Goal: Task Accomplishment & Management: Use online tool/utility

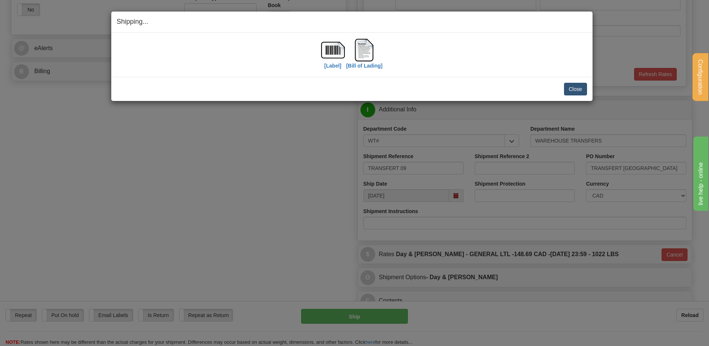
scroll to position [295, 0]
click at [576, 90] on button "Close" at bounding box center [575, 89] width 23 height 13
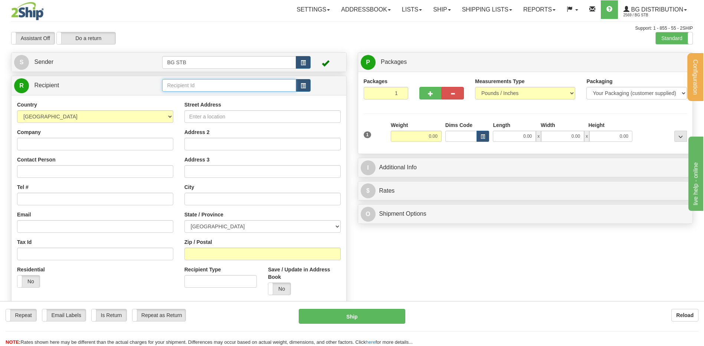
click at [174, 82] on input "text" at bounding box center [229, 85] width 134 height 13
type input "1224"
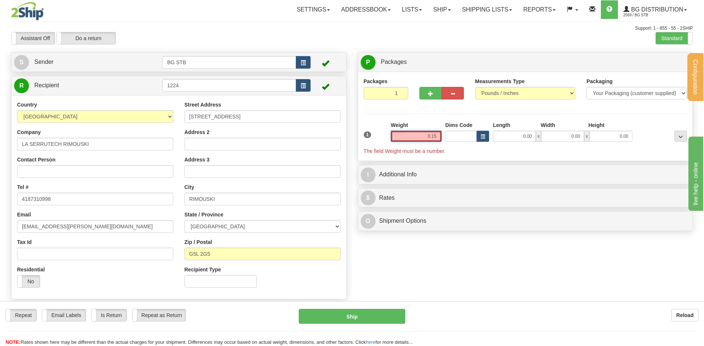
type input "0.15"
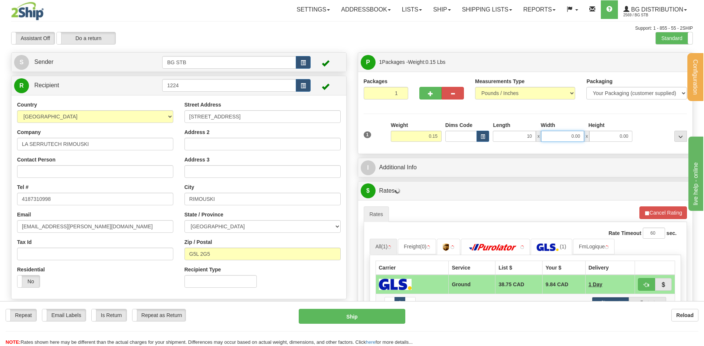
type input "10.00"
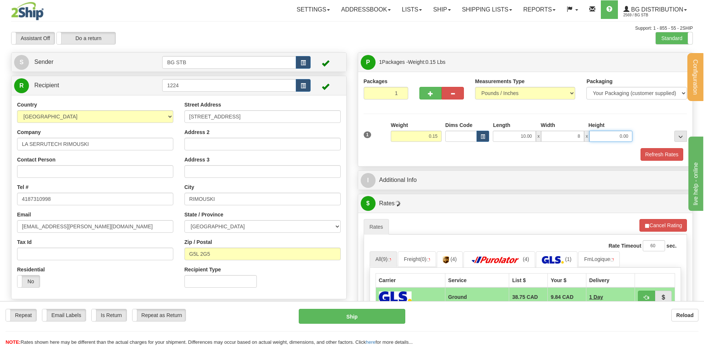
type input "8.00"
type input "2.00"
click at [425, 171] on div "I Additional Info" at bounding box center [525, 180] width 335 height 19
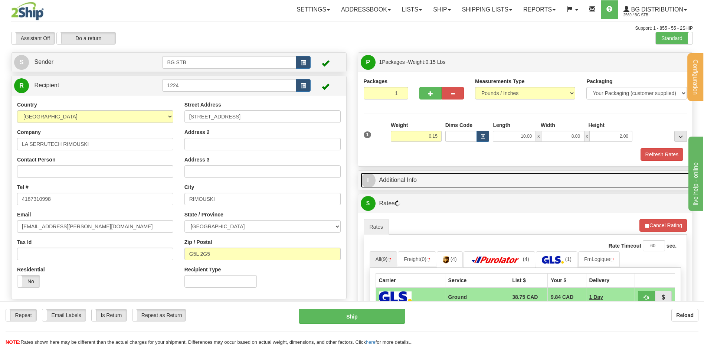
click at [425, 179] on link "I Additional Info" at bounding box center [525, 179] width 329 height 15
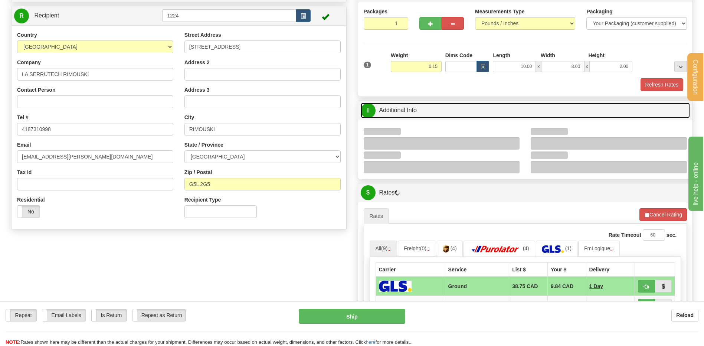
scroll to position [148, 0]
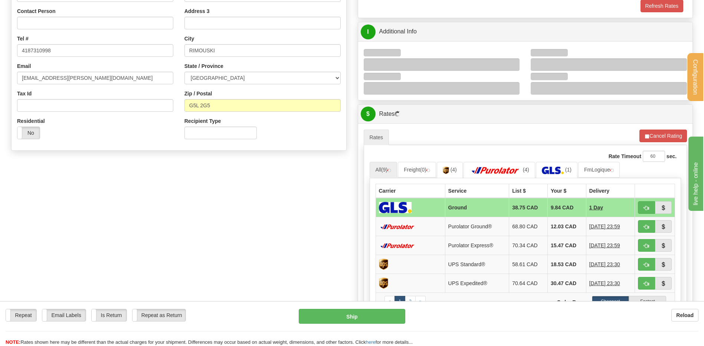
click at [511, 63] on div at bounding box center [442, 64] width 156 height 13
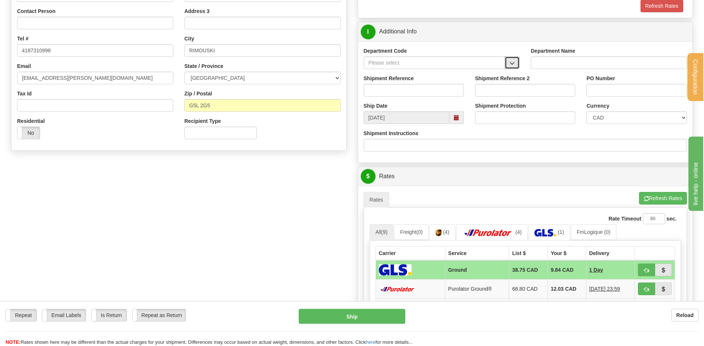
click at [514, 61] on span "button" at bounding box center [511, 63] width 5 height 5
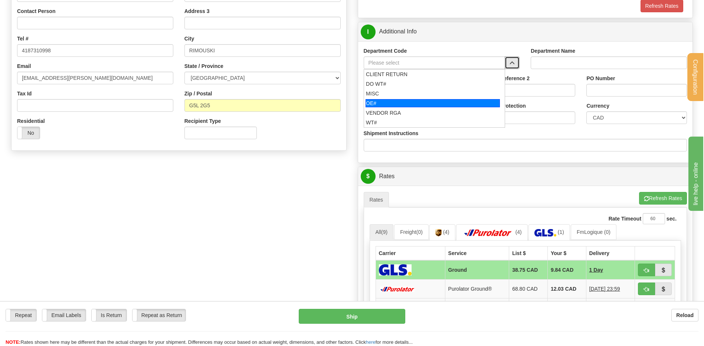
drag, startPoint x: 431, startPoint y: 104, endPoint x: 428, endPoint y: 96, distance: 8.7
click at [431, 104] on div "OE#" at bounding box center [432, 103] width 134 height 8
type input "OE#"
type input "ORDERS"
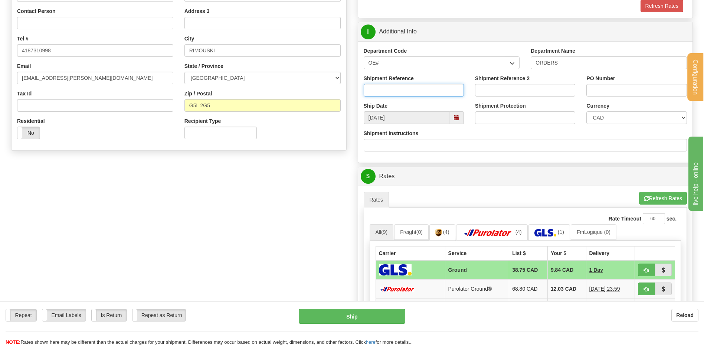
click at [427, 92] on input "Shipment Reference" at bounding box center [414, 90] width 100 height 13
type input "80004856-04"
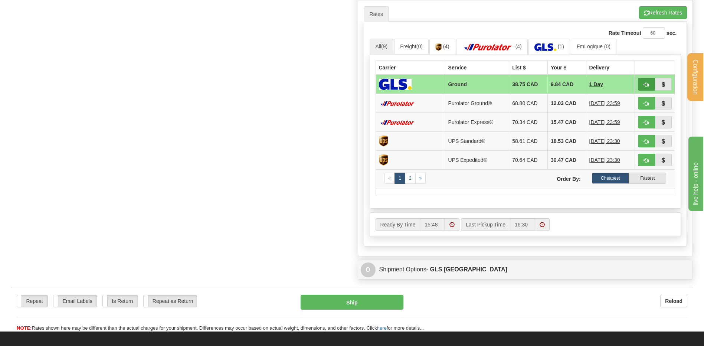
type input "GUY [DATE]"
click at [648, 86] on span "button" at bounding box center [646, 84] width 5 height 5
type input "1"
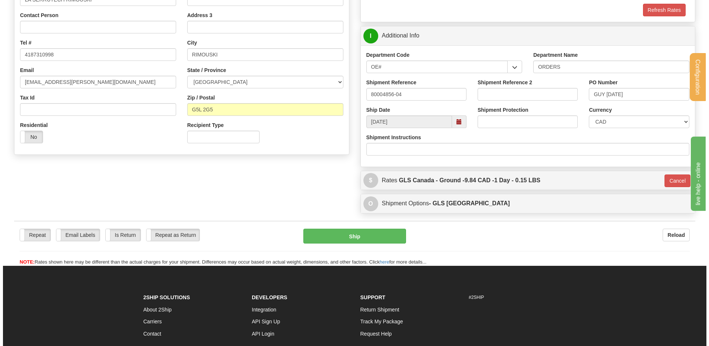
scroll to position [144, 0]
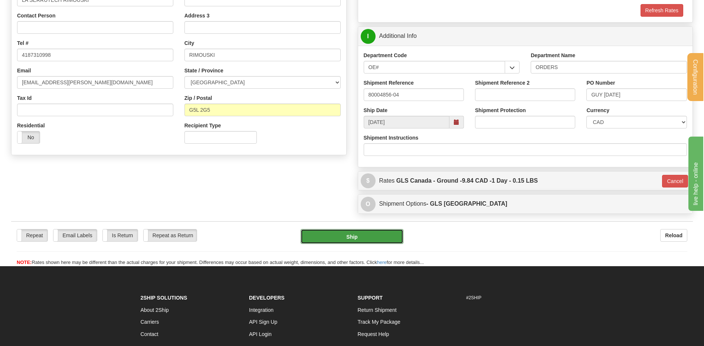
click at [361, 237] on button "Ship" at bounding box center [351, 236] width 102 height 15
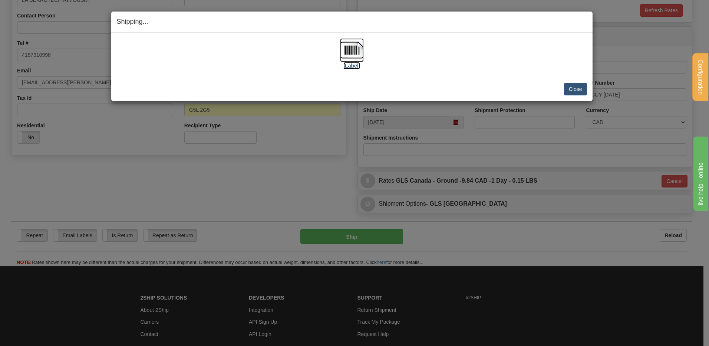
click at [346, 40] on img at bounding box center [352, 50] width 24 height 24
click at [571, 89] on button "Close" at bounding box center [575, 89] width 23 height 13
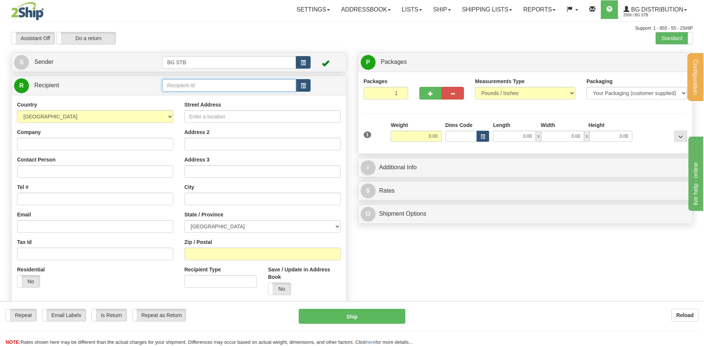
click at [187, 89] on input "text" at bounding box center [229, 85] width 134 height 13
type input "4025"
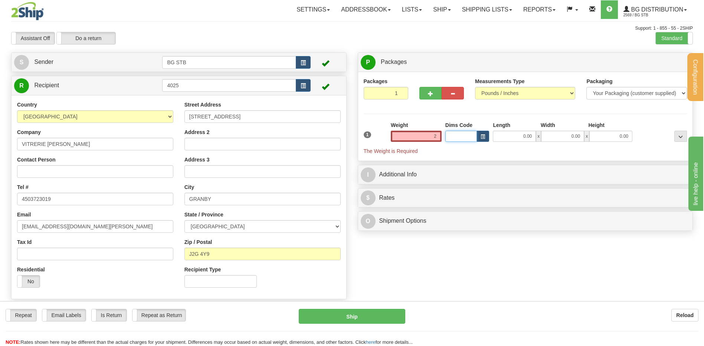
type input "2.00"
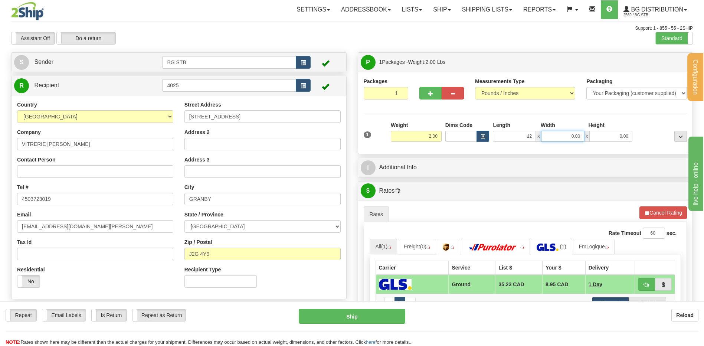
type input "12.00"
type input "8.00"
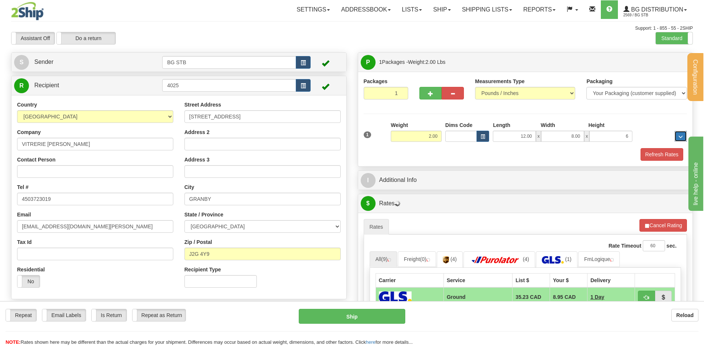
type input "6.00"
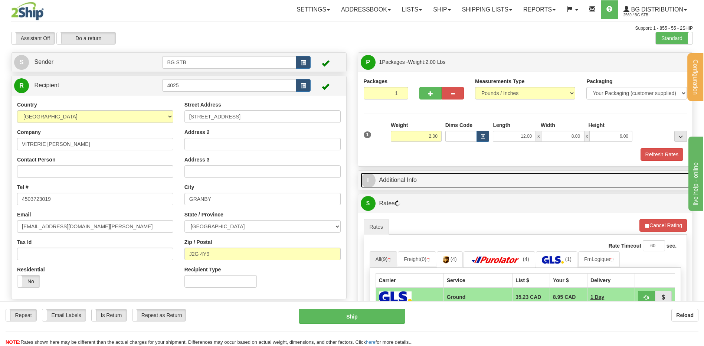
click at [430, 174] on link "I Additional Info" at bounding box center [525, 179] width 329 height 15
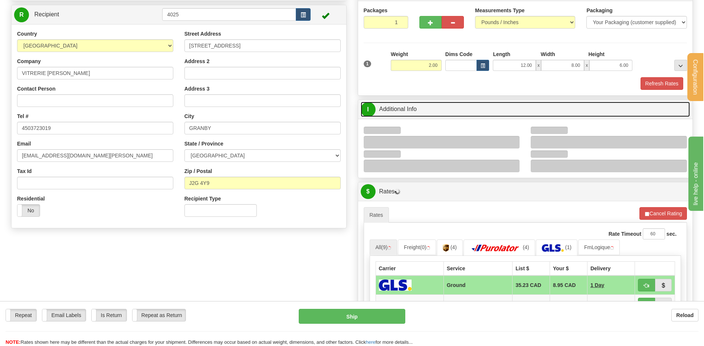
scroll to position [111, 0]
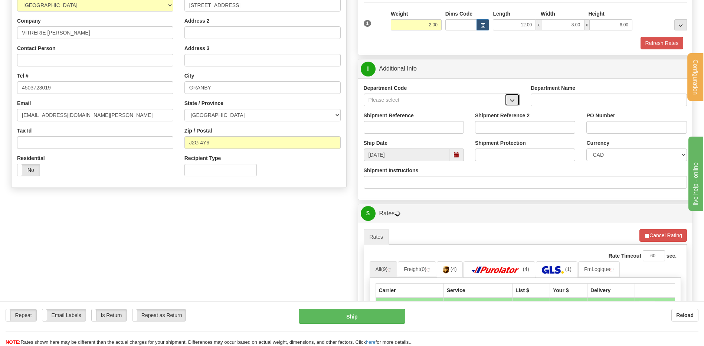
click at [512, 100] on span "button" at bounding box center [511, 100] width 5 height 5
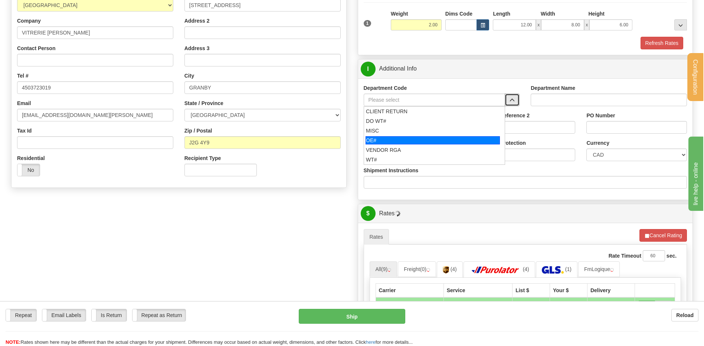
click at [405, 137] on div "OE#" at bounding box center [432, 140] width 134 height 8
type input "OE#"
type input "ORDERS"
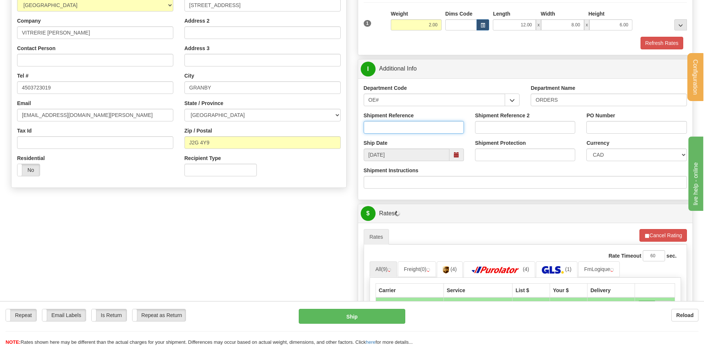
click at [402, 126] on input "Shipment Reference" at bounding box center [414, 127] width 100 height 13
type input "80006254-00"
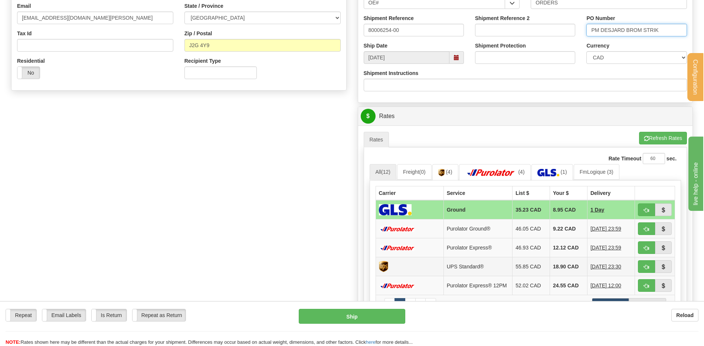
scroll to position [260, 0]
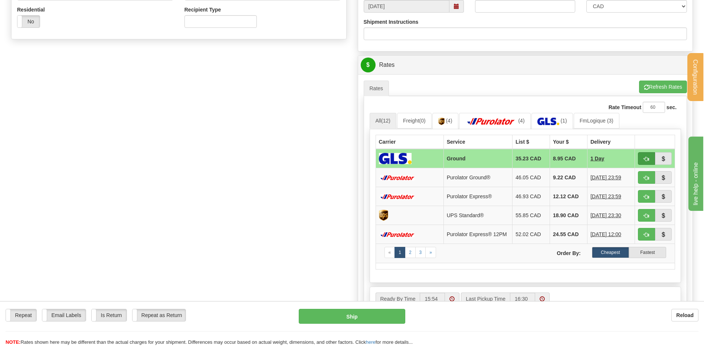
type input "PM DESJARD BROM STRIK"
click at [645, 157] on span "button" at bounding box center [646, 159] width 5 height 5
type input "1"
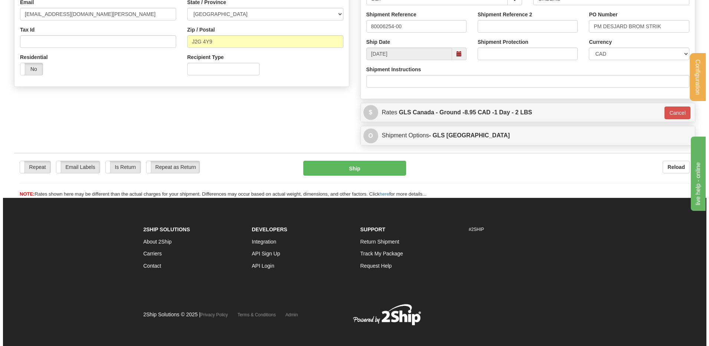
scroll to position [180, 0]
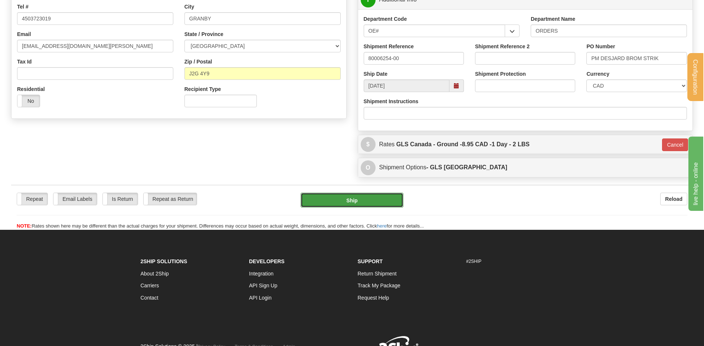
click at [341, 203] on button "Ship" at bounding box center [351, 200] width 102 height 15
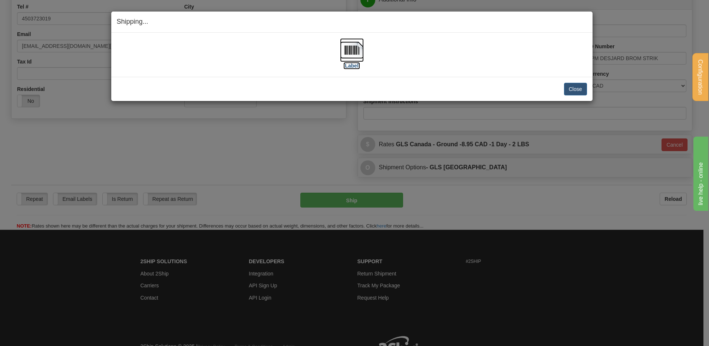
click at [351, 50] on img at bounding box center [352, 50] width 24 height 24
